Goal: Task Accomplishment & Management: Use online tool/utility

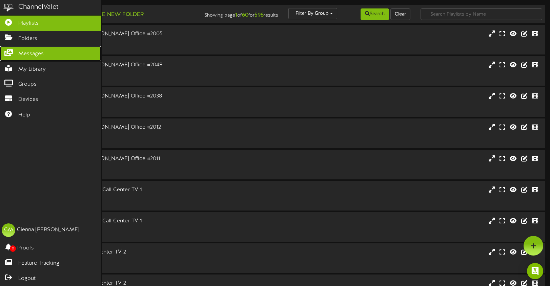
click at [14, 51] on icon at bounding box center [8, 51] width 17 height 5
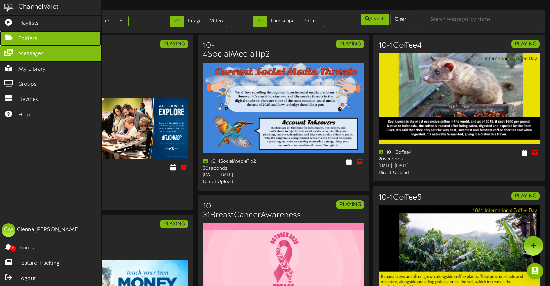
click at [15, 39] on icon at bounding box center [8, 36] width 17 height 5
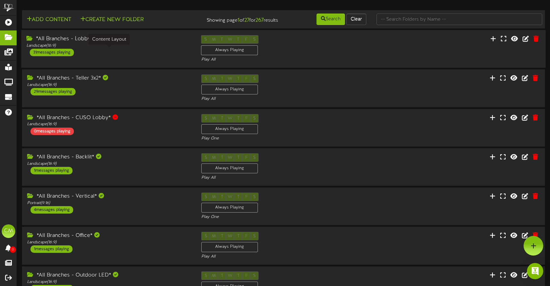
click at [130, 49] on div "Landscape ( 16:9 )" at bounding box center [108, 46] width 165 height 6
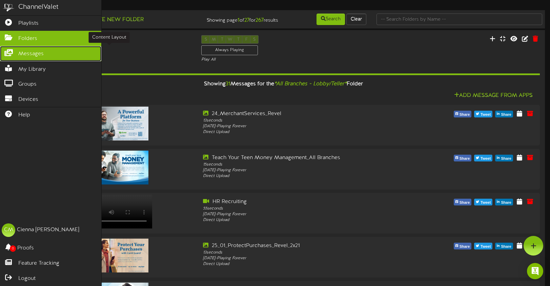
click at [10, 54] on icon at bounding box center [8, 51] width 17 height 5
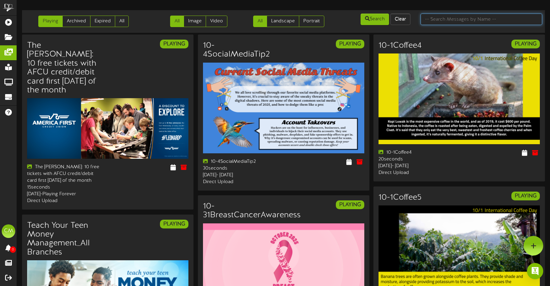
click at [462, 19] on input "text" at bounding box center [482, 20] width 122 height 12
type input "r"
type input "october"
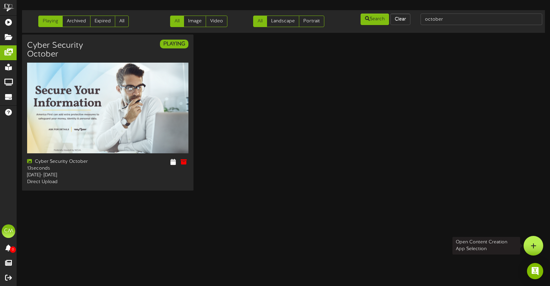
click at [533, 243] on icon at bounding box center [534, 246] width 6 height 6
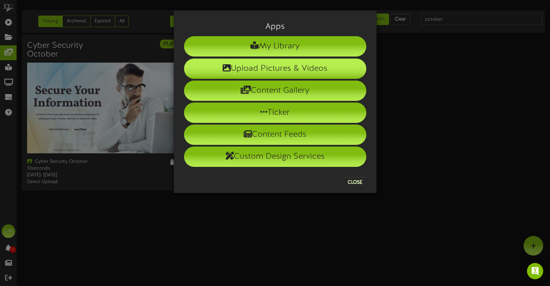
click at [309, 71] on li "Upload Pictures & Videos" at bounding box center [275, 69] width 182 height 20
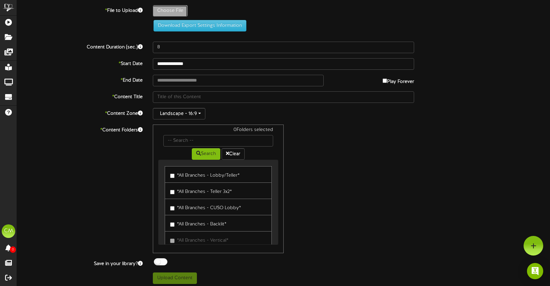
type input "**********"
type input "Revel3x21"
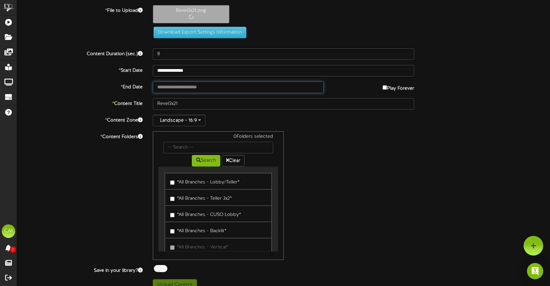
click at [195, 85] on input "text" at bounding box center [238, 88] width 171 height 12
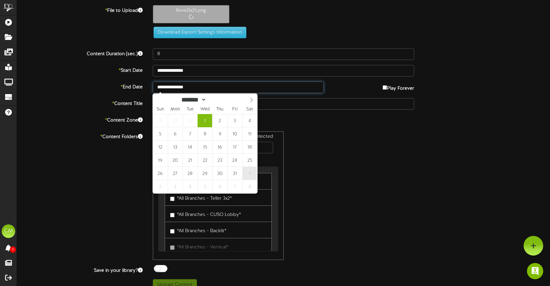
type input "**********"
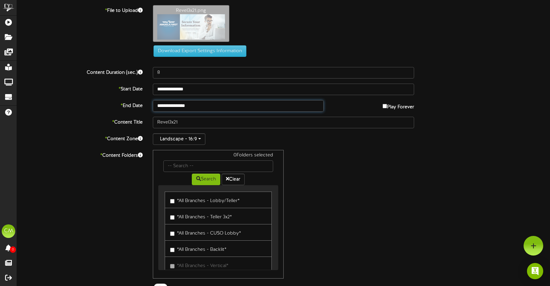
drag, startPoint x: 159, startPoint y: 103, endPoint x: 182, endPoint y: 105, distance: 23.8
click at [161, 103] on input "**********" at bounding box center [238, 106] width 171 height 12
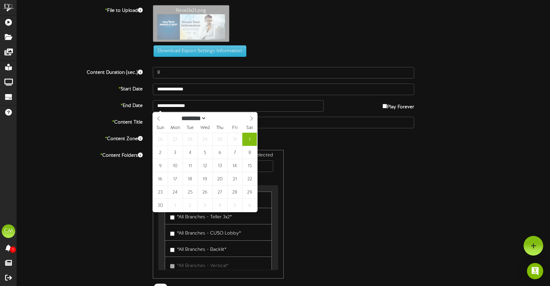
click at [461, 85] on div "**********" at bounding box center [283, 90] width 543 height 12
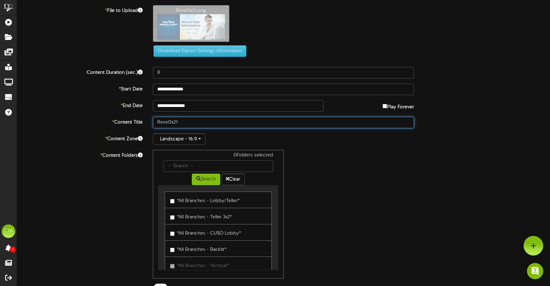
click at [157, 122] on input "Revel3x21" at bounding box center [284, 123] width 262 height 12
type input "Cyber Security October Revel3x21"
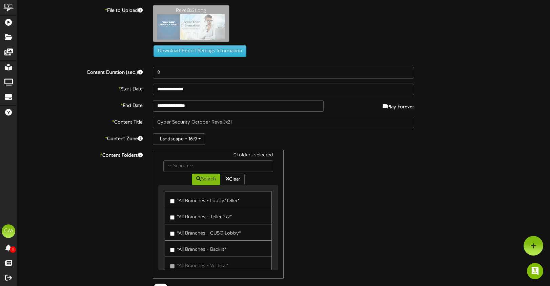
click at [174, 214] on label "*All Branches - Teller 3x2*" at bounding box center [201, 216] width 62 height 9
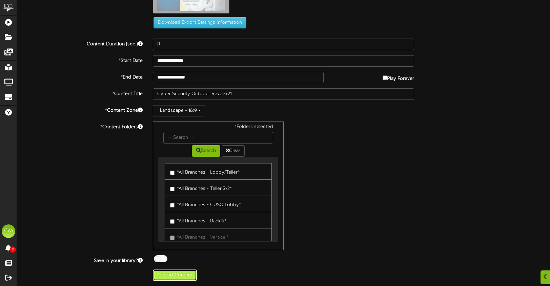
click at [177, 276] on button "Upload Content" at bounding box center [175, 276] width 44 height 12
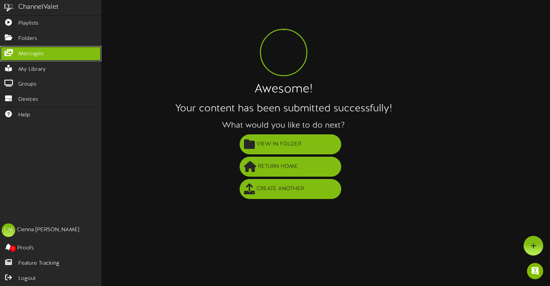
click at [11, 53] on icon at bounding box center [8, 51] width 17 height 5
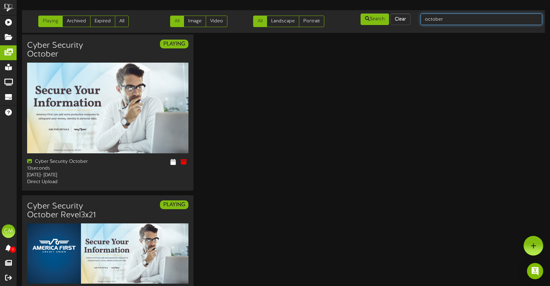
drag, startPoint x: 456, startPoint y: 21, endPoint x: 412, endPoint y: 17, distance: 43.9
click at [412, 17] on div "Playing Archived Expired All All Image Video All Landscape Portrait" at bounding box center [284, 21] width 528 height 17
type input "revel"
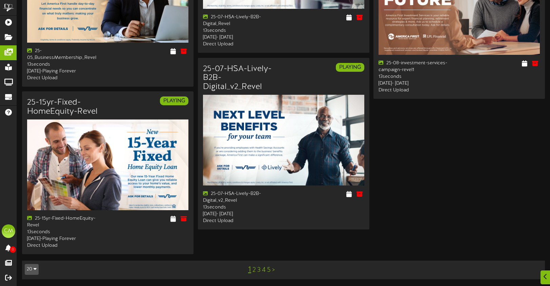
scroll to position [1000, 0]
click at [255, 269] on link "2" at bounding box center [254, 270] width 3 height 7
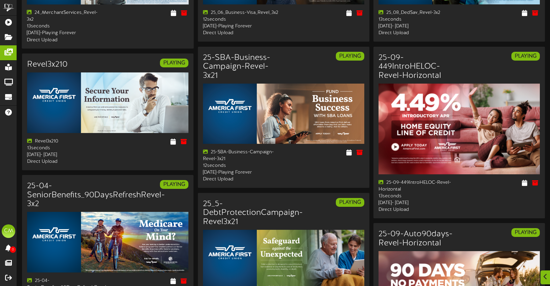
scroll to position [124, 0]
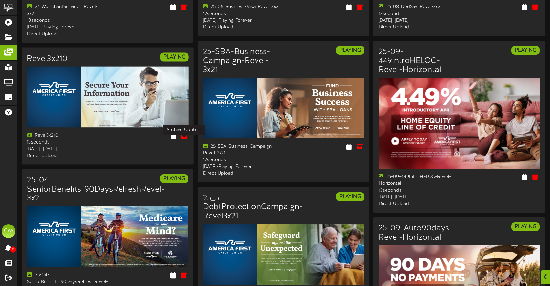
click at [182, 140] on icon at bounding box center [183, 135] width 7 height 7
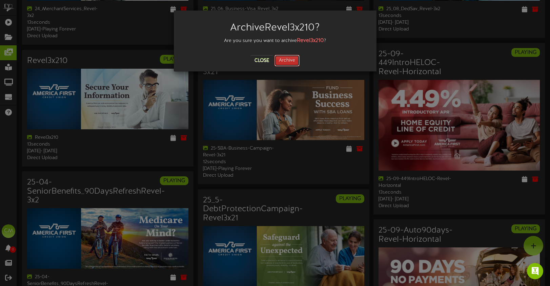
click at [291, 59] on button "Archive" at bounding box center [287, 61] width 25 height 12
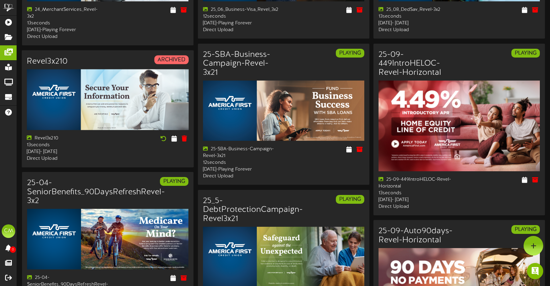
scroll to position [0, 0]
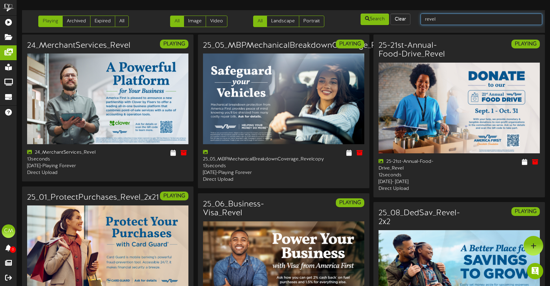
drag, startPoint x: 445, startPoint y: 20, endPoint x: 414, endPoint y: 20, distance: 31.5
click at [414, 20] on div "Playing Archived Expired All All Image Video All Landscape Portrait" at bounding box center [284, 21] width 528 height 17
type input "launch3"
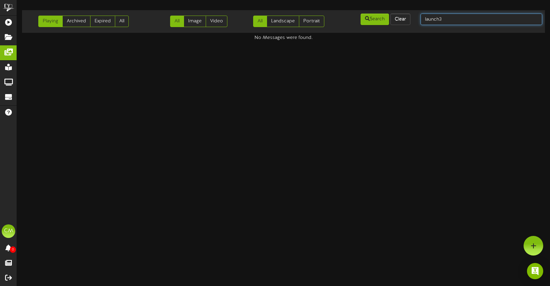
click at [440, 19] on input "launch3" at bounding box center [482, 20] width 122 height 12
type input "launch 3"
click at [454, 18] on input "launch 3" at bounding box center [482, 20] width 122 height 12
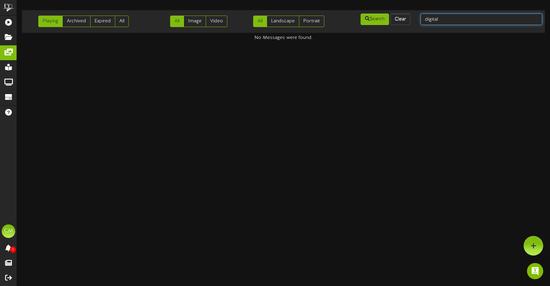
type input "digital"
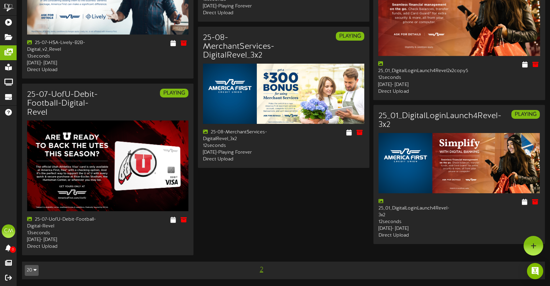
scroll to position [604, 0]
